Goal: Transaction & Acquisition: Register for event/course

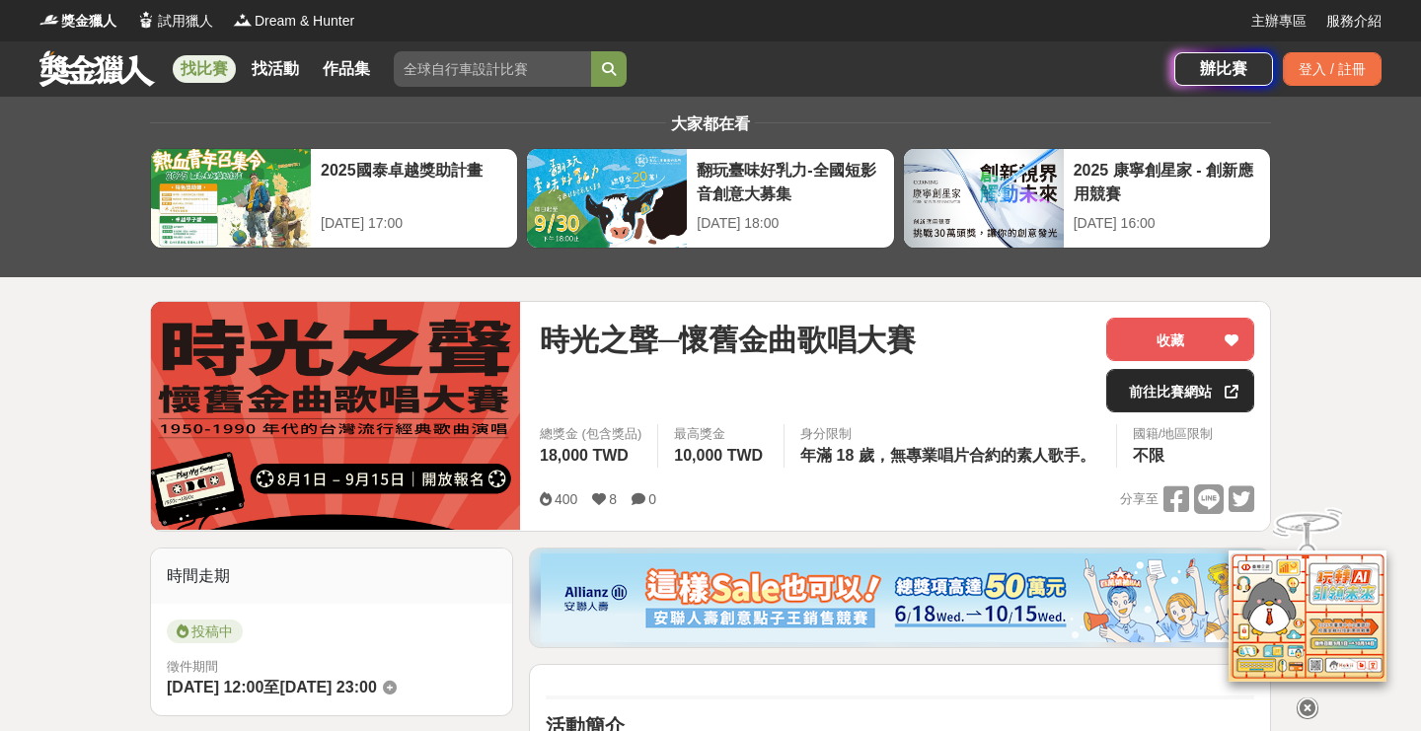
click at [1168, 379] on link "前往比賽網站" at bounding box center [1180, 390] width 148 height 43
click at [1154, 393] on link "前往比賽網站" at bounding box center [1180, 390] width 148 height 43
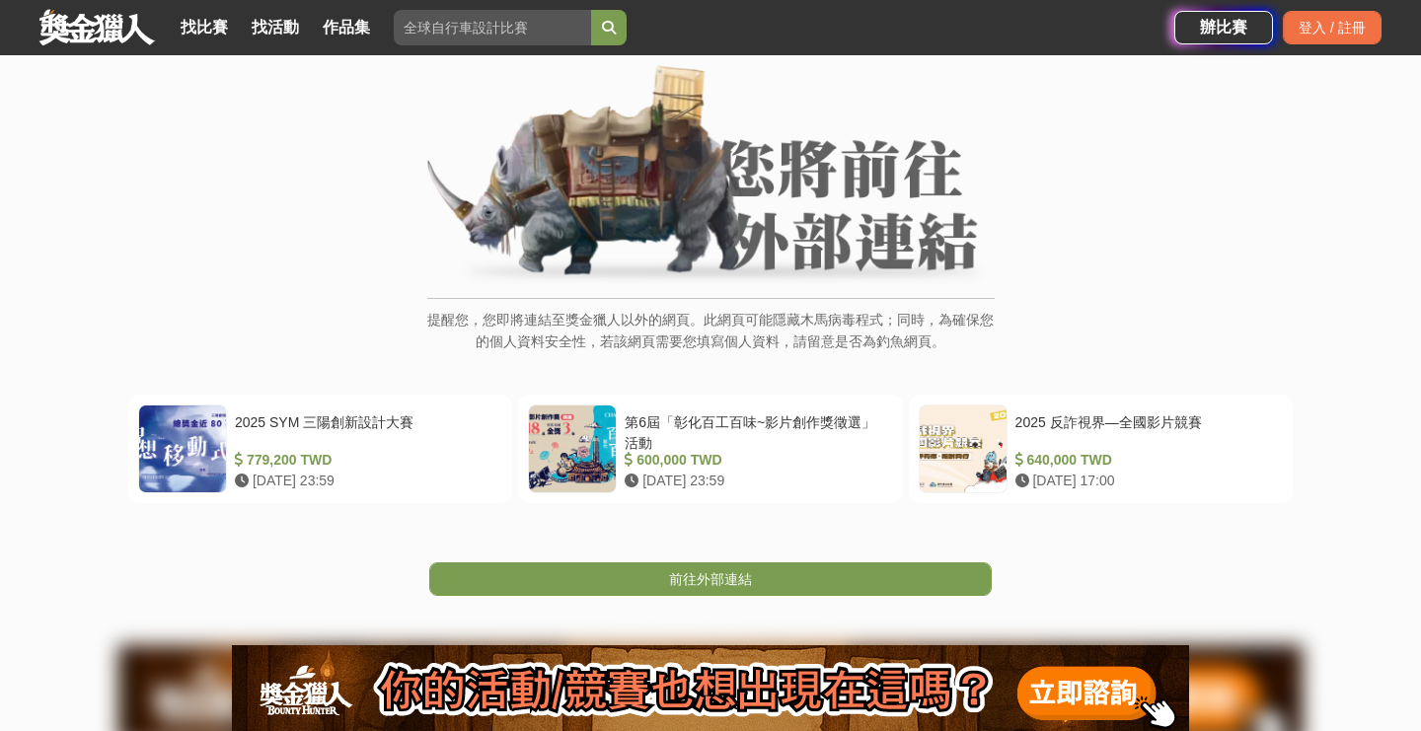
scroll to position [130, 0]
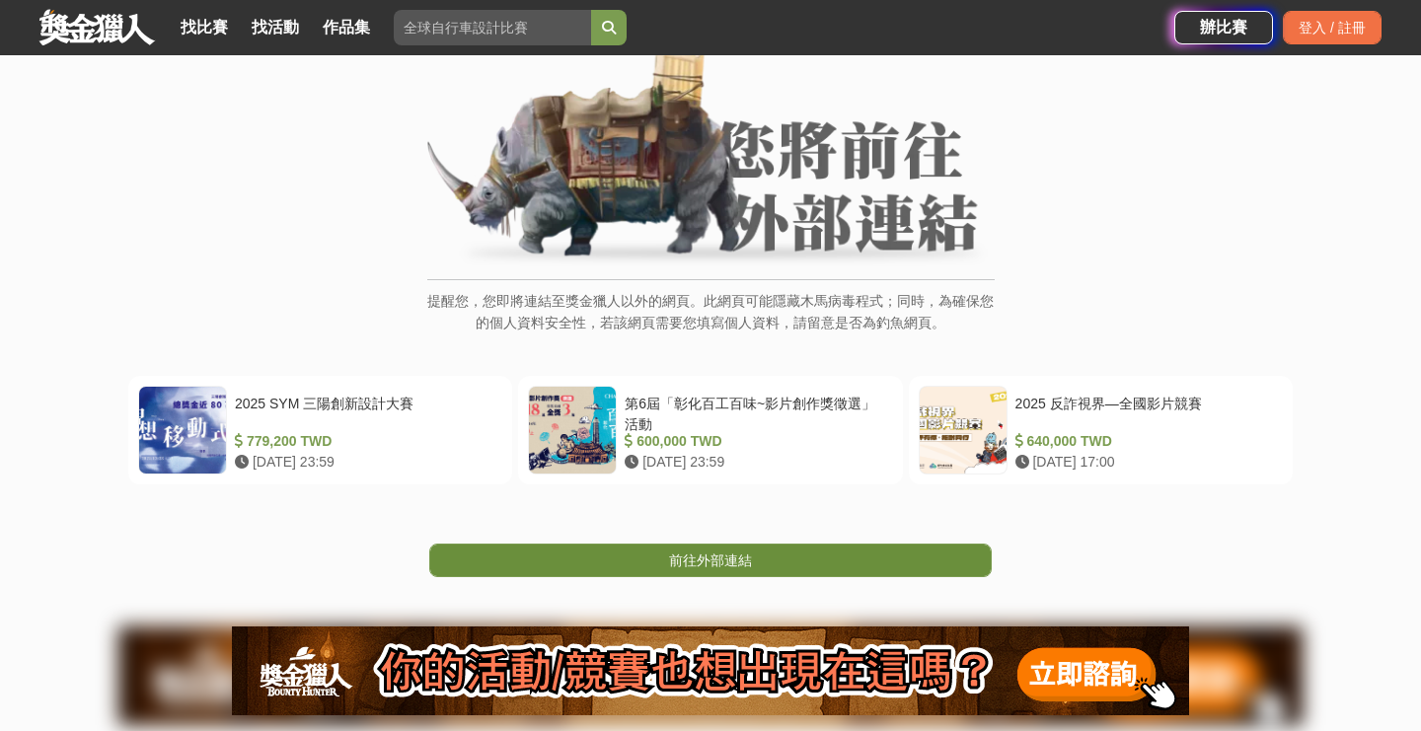
click at [852, 552] on link "前往外部連結" at bounding box center [710, 561] width 563 height 34
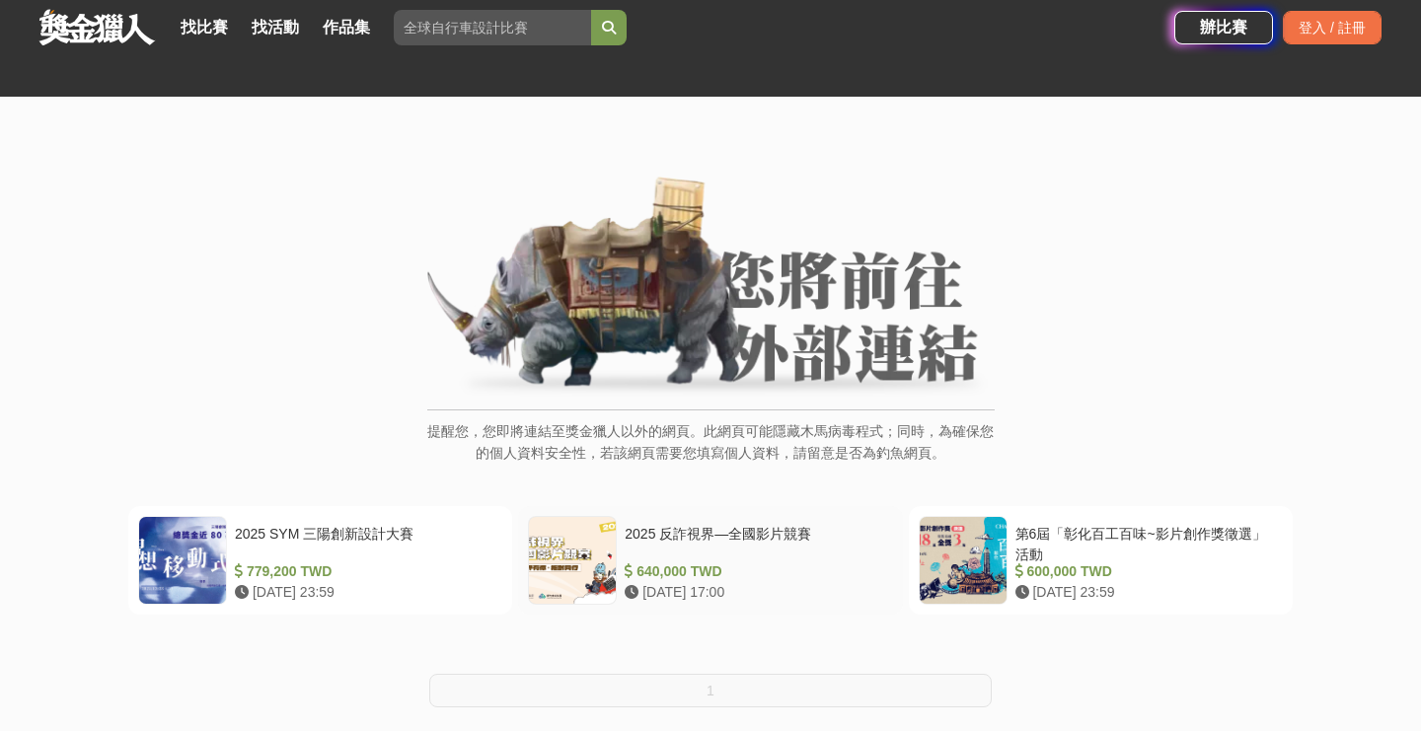
scroll to position [192, 0]
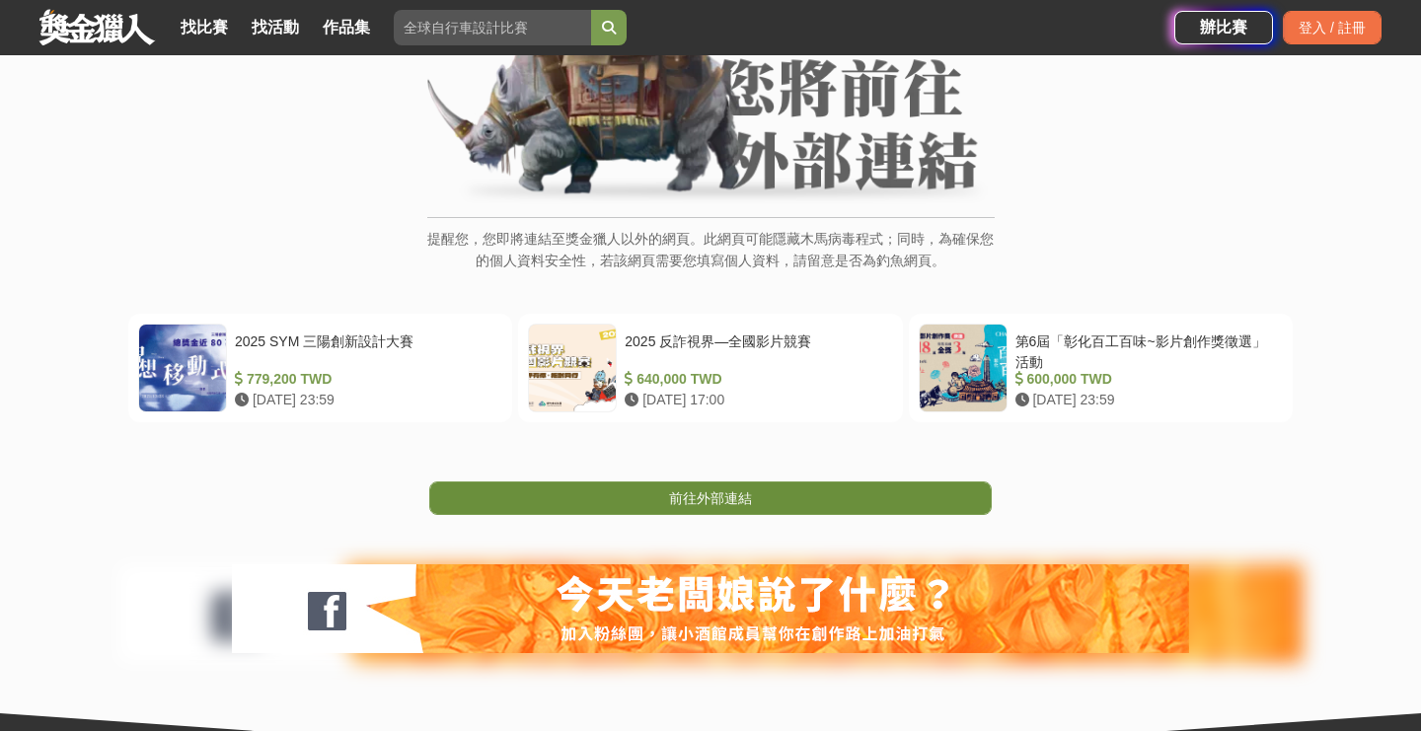
click at [757, 491] on link "前往外部連結" at bounding box center [710, 499] width 563 height 34
